Goal: Task Accomplishment & Management: Complete application form

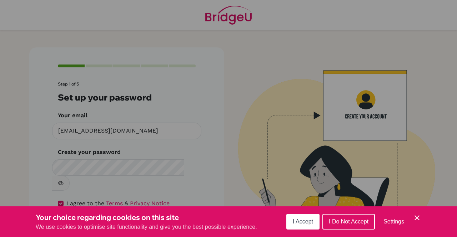
click at [333, 220] on span "I Do Not Accept" at bounding box center [349, 222] width 40 height 6
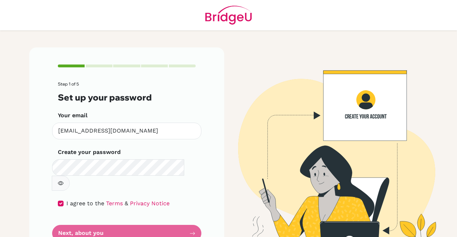
click at [124, 216] on form "Step 1 of 5 Set up your password Your email [EMAIL_ADDRESS][DOMAIN_NAME] Invali…" at bounding box center [127, 162] width 138 height 160
click at [130, 219] on form "Step 1 of 5 Set up your password Your email [EMAIL_ADDRESS][DOMAIN_NAME] Invali…" at bounding box center [127, 162] width 138 height 160
click at [70, 176] on button "button" at bounding box center [61, 183] width 18 height 15
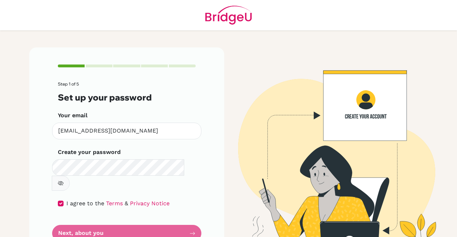
click at [70, 176] on button "button" at bounding box center [61, 183] width 18 height 15
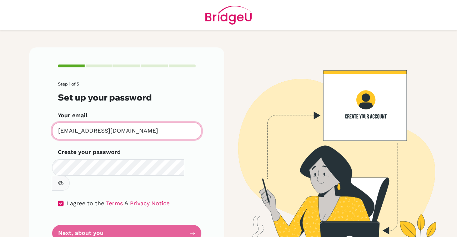
click at [154, 133] on input "[EMAIL_ADDRESS][DOMAIN_NAME]" at bounding box center [126, 131] width 149 height 17
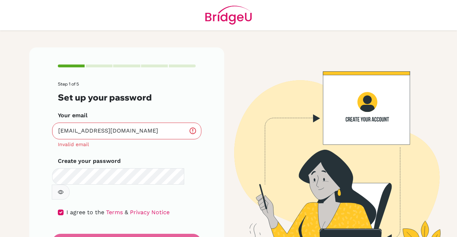
click at [146, 102] on h3 "Set up your password" at bounding box center [127, 97] width 138 height 10
drag, startPoint x: 134, startPoint y: 131, endPoint x: 37, endPoint y: 132, distance: 97.1
click at [37, 132] on div "Step 1 of 5 Set up your password Your email [EMAIL_ADDRESS][DOMAIN_NAME] Invali…" at bounding box center [126, 157] width 195 height 221
click at [126, 116] on div "Your email [EMAIL_ADDRESS][DOMAIN_NAME] Invalid email" at bounding box center [127, 129] width 138 height 37
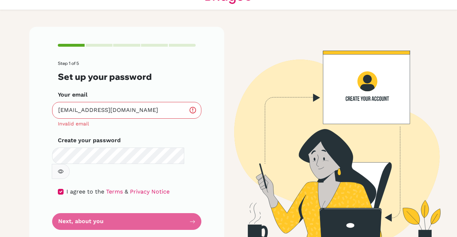
click at [169, 203] on form "Step 1 of 5 Set up your password Your email [EMAIL_ADDRESS][DOMAIN_NAME] Invali…" at bounding box center [127, 145] width 138 height 169
drag, startPoint x: 134, startPoint y: 110, endPoint x: 30, endPoint y: 113, distance: 104.7
click at [30, 113] on div "Step 1 of 5 Set up your password Your email [EMAIL_ADDRESS][DOMAIN_NAME] Invali…" at bounding box center [126, 137] width 195 height 221
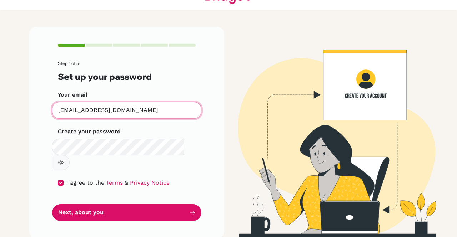
scroll to position [12, 0]
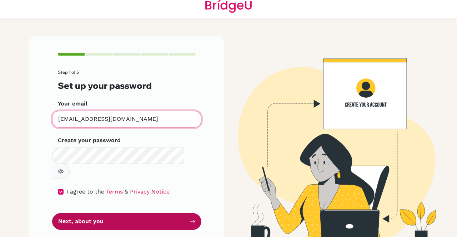
type input "[EMAIL_ADDRESS][DOMAIN_NAME]"
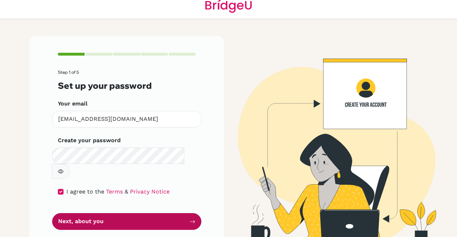
click at [127, 214] on button "Next, about you" at bounding box center [126, 222] width 149 height 17
click at [188, 214] on button "Next, about you" at bounding box center [126, 222] width 149 height 17
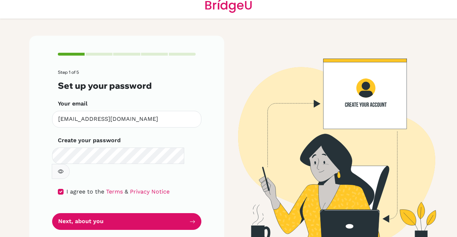
click at [61, 188] on div "I agree to the Terms & Privacy Notice" at bounding box center [127, 192] width 138 height 9
click at [58, 189] on input "checkbox" at bounding box center [61, 192] width 6 height 6
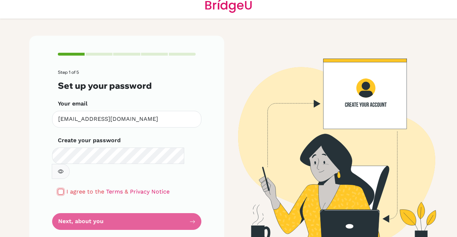
click at [58, 189] on input "checkbox" at bounding box center [61, 192] width 6 height 6
checkbox input "true"
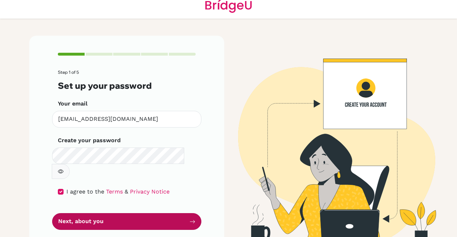
click at [71, 214] on button "Next, about you" at bounding box center [126, 222] width 149 height 17
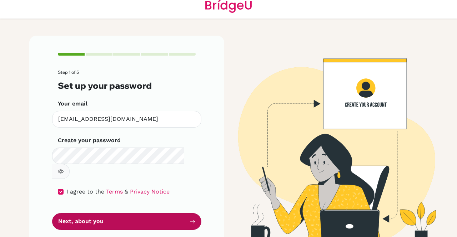
click at [71, 214] on button "Next, about you" at bounding box center [126, 222] width 149 height 17
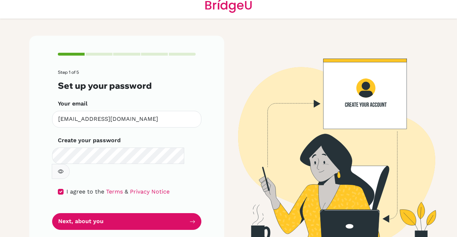
click at [70, 164] on button "button" at bounding box center [61, 171] width 18 height 15
click at [64, 169] on icon "button" at bounding box center [61, 172] width 6 height 6
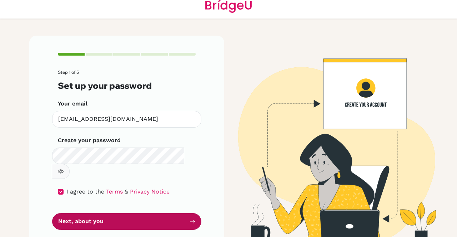
click at [143, 214] on button "Next, about you" at bounding box center [126, 222] width 149 height 17
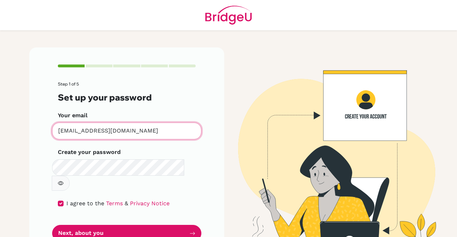
click at [142, 134] on input "[EMAIL_ADDRESS][DOMAIN_NAME]" at bounding box center [126, 131] width 149 height 17
click at [52, 225] on button "Next, about you" at bounding box center [126, 233] width 149 height 17
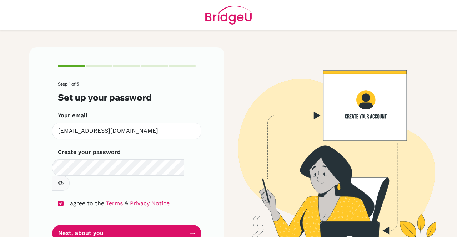
click at [179, 109] on form "Step 1 of 5 Set up your password Your email [EMAIL_ADDRESS][DOMAIN_NAME] Invali…" at bounding box center [127, 162] width 138 height 160
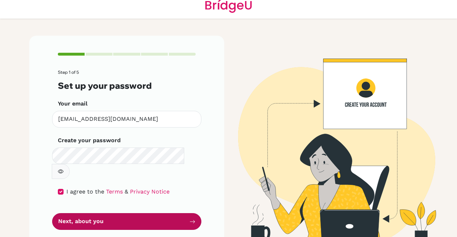
click at [170, 214] on button "Next, about you" at bounding box center [126, 222] width 149 height 17
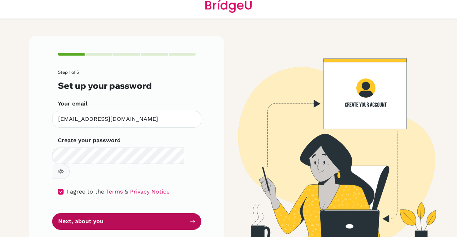
click at [170, 214] on button "Next, about you" at bounding box center [126, 222] width 149 height 17
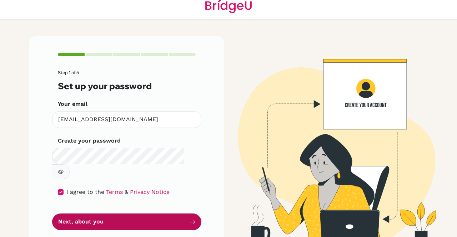
click at [121, 214] on button "Next, about you" at bounding box center [126, 222] width 149 height 17
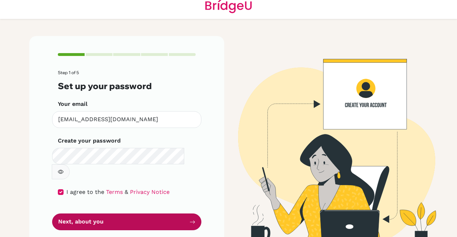
click at [121, 214] on button "Next, about you" at bounding box center [126, 222] width 149 height 17
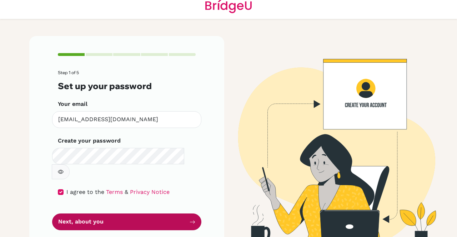
click at [121, 214] on button "Next, about you" at bounding box center [126, 222] width 149 height 17
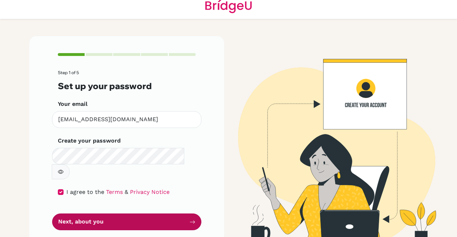
click at [121, 214] on button "Next, about you" at bounding box center [126, 222] width 149 height 17
click at [122, 214] on button "Next, about you" at bounding box center [126, 222] width 149 height 17
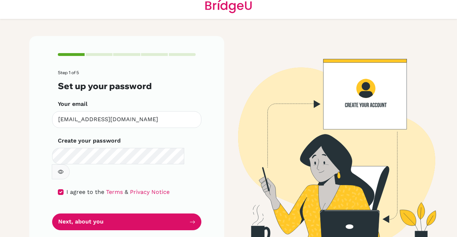
drag, startPoint x: 122, startPoint y: 210, endPoint x: 137, endPoint y: -6, distance: 216.5
click at [137, 0] on html "Step 1 of 5 Set up your password Your email [EMAIL_ADDRESS][DOMAIN_NAME] Invali…" at bounding box center [228, 118] width 457 height 237
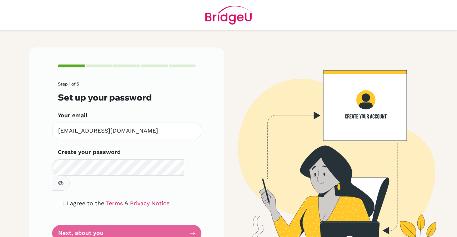
click at [139, 143] on form "Step 1 of 5 Set up your password Your email [EMAIL_ADDRESS][DOMAIN_NAME] Invali…" at bounding box center [127, 162] width 138 height 160
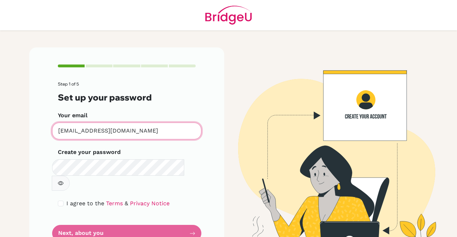
drag, startPoint x: 141, startPoint y: 138, endPoint x: 44, endPoint y: 136, distance: 97.1
click at [44, 136] on div "Step 1 of 5 Set up your password Your email [EMAIL_ADDRESS][DOMAIN_NAME] Invali…" at bounding box center [126, 153] width 195 height 212
type input "[EMAIL_ADDRESS][DOMAIN_NAME]"
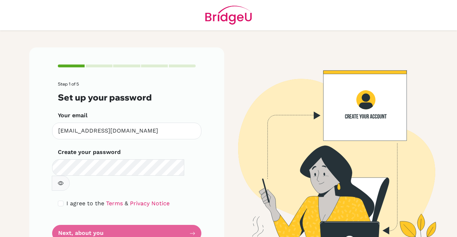
click at [121, 215] on form "Step 1 of 5 Set up your password Your email [EMAIL_ADDRESS][DOMAIN_NAME] Invali…" at bounding box center [127, 162] width 138 height 160
click at [59, 201] on input "checkbox" at bounding box center [61, 204] width 6 height 6
checkbox input "true"
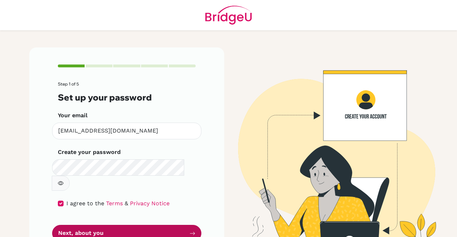
click at [79, 225] on button "Next, about you" at bounding box center [126, 233] width 149 height 17
